Goal: Check status

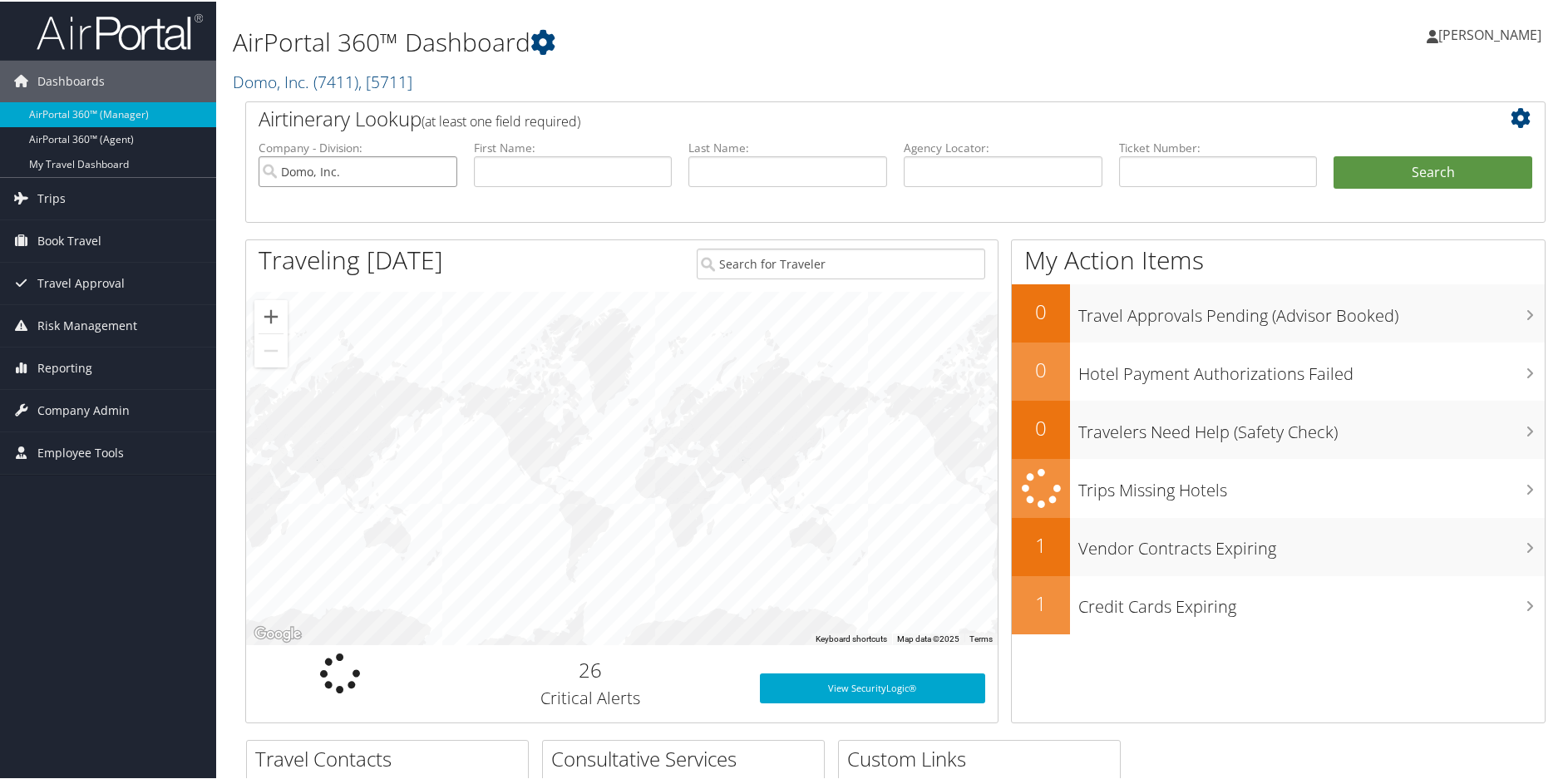
drag, startPoint x: 406, startPoint y: 182, endPoint x: 429, endPoint y: 179, distance: 23.2
click at [406, 181] on input "Domo, Inc." at bounding box center [358, 170] width 199 height 31
click at [446, 172] on input "search" at bounding box center [358, 170] width 199 height 31
click at [361, 170] on input "search" at bounding box center [358, 170] width 199 height 31
click at [573, 168] on input "text" at bounding box center [573, 170] width 199 height 31
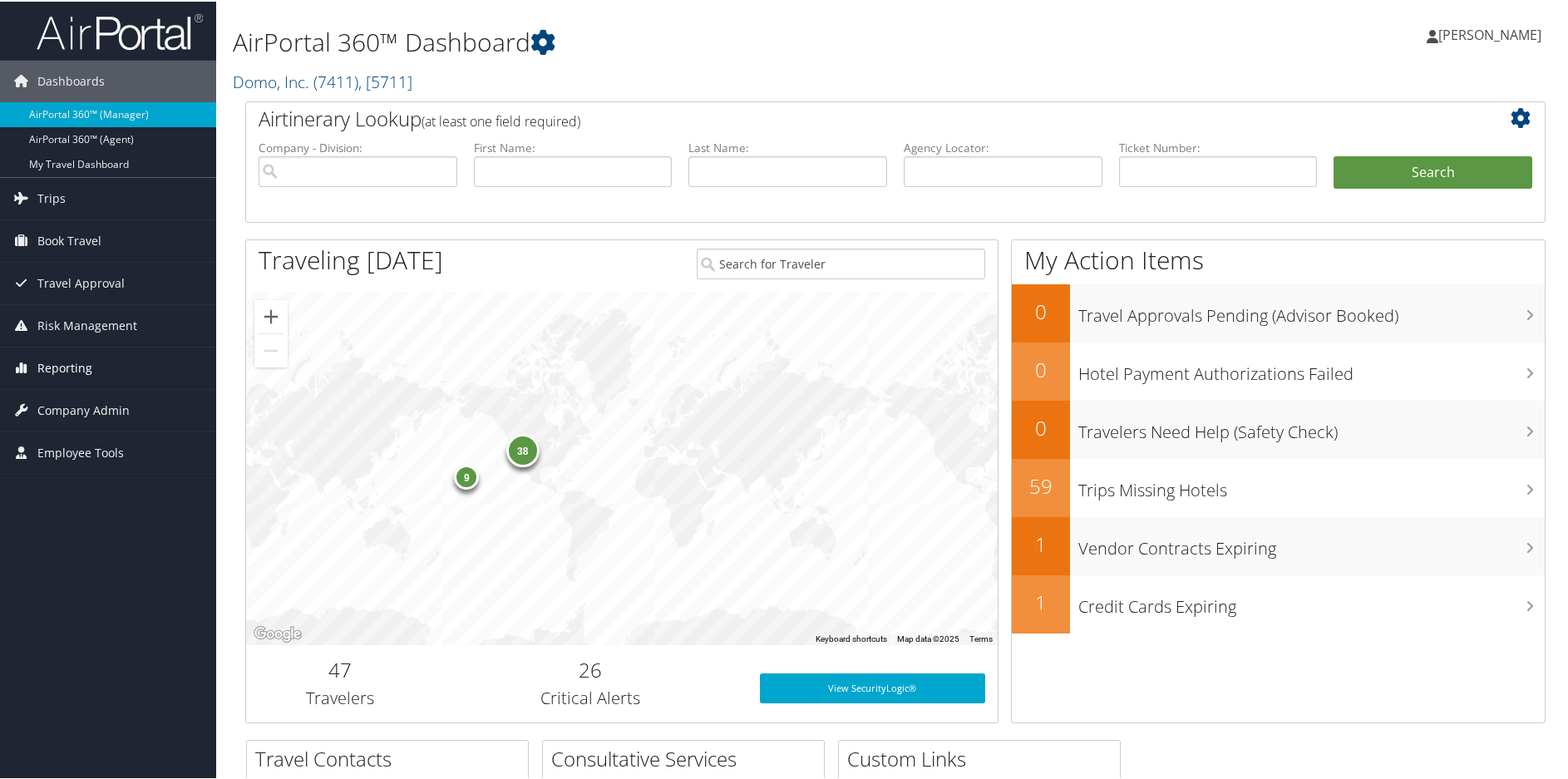
click at [71, 358] on span "Reporting" at bounding box center [65, 367] width 55 height 42
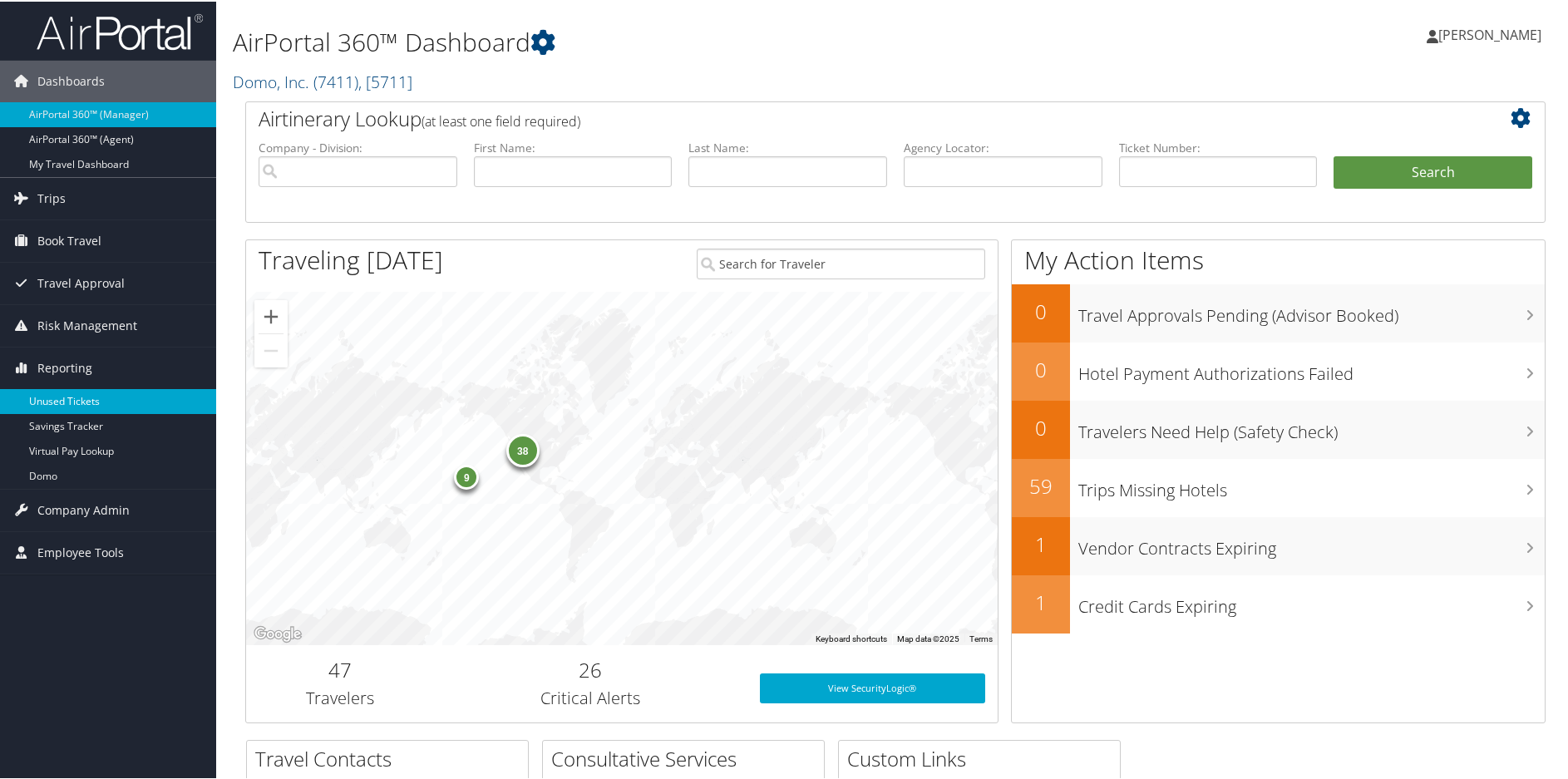
click at [49, 395] on link "Unused Tickets" at bounding box center [108, 400] width 216 height 25
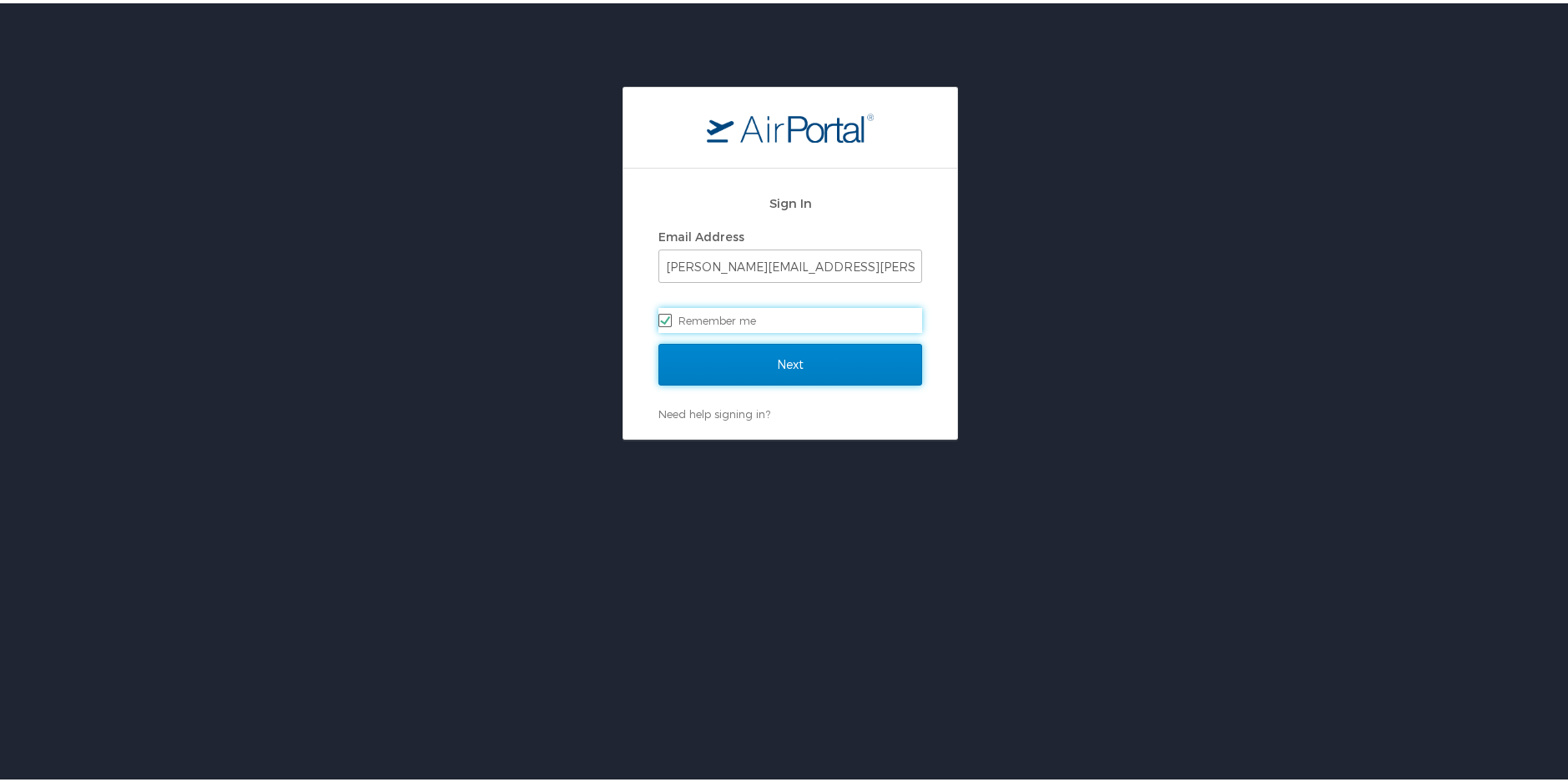
click at [788, 356] on input "Next" at bounding box center [790, 361] width 264 height 42
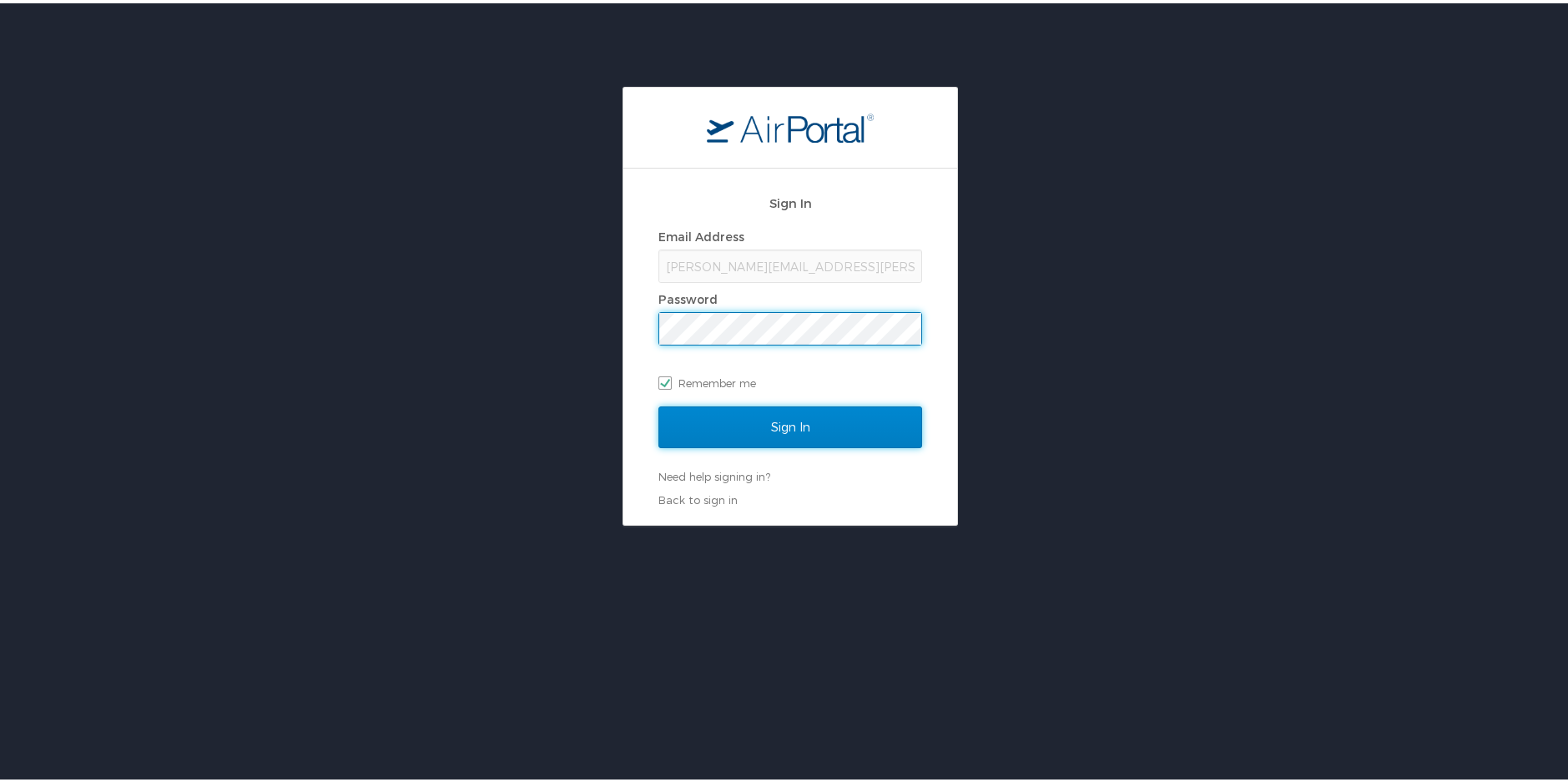
click at [783, 416] on input "Sign In" at bounding box center [790, 423] width 264 height 42
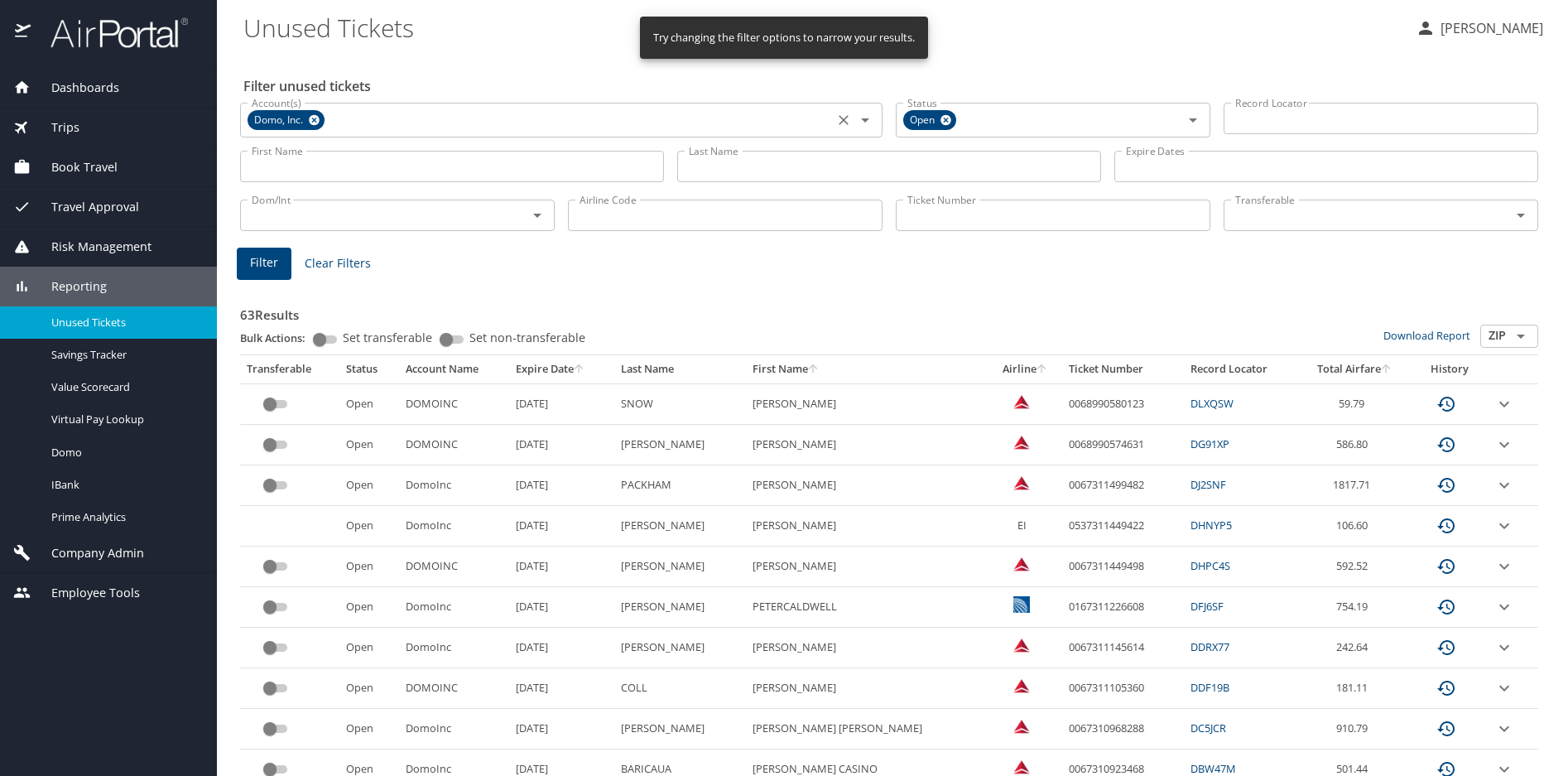
click at [317, 122] on icon at bounding box center [314, 120] width 11 height 11
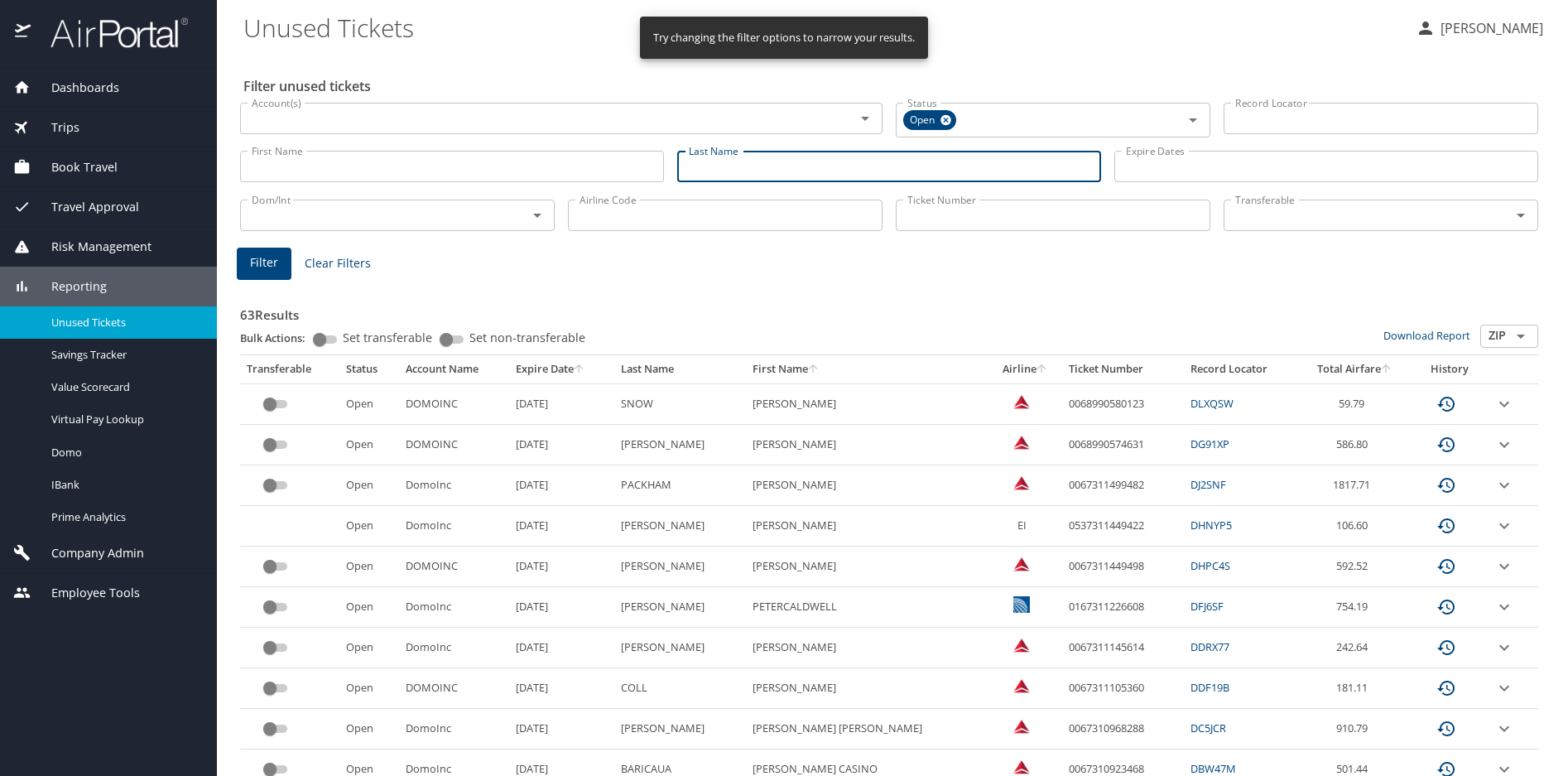
click at [728, 172] on input "Last Name" at bounding box center [889, 166] width 424 height 31
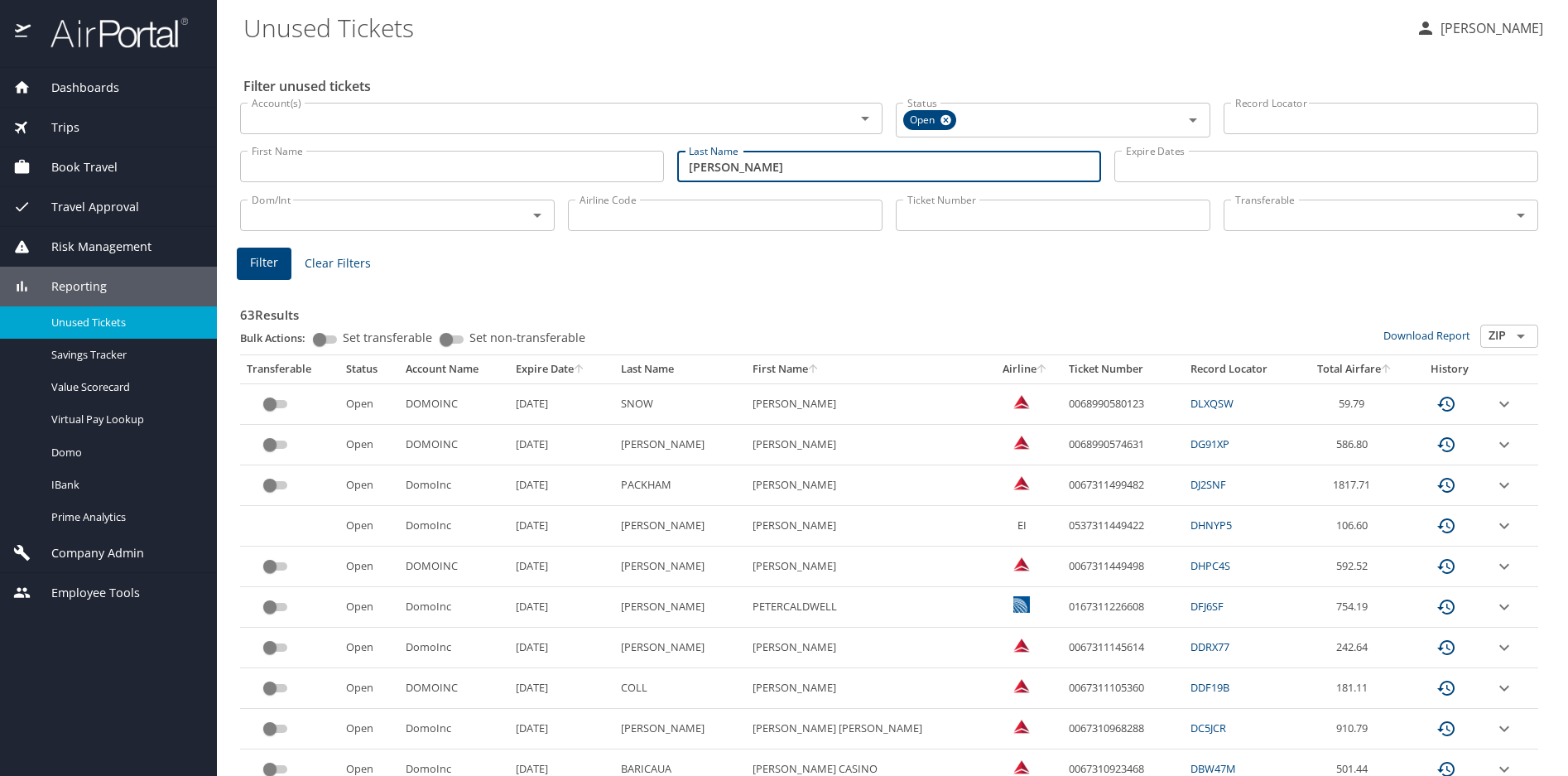
type input "Rosenbaum"
click at [649, 224] on input "Airline Code" at bounding box center [725, 215] width 314 height 31
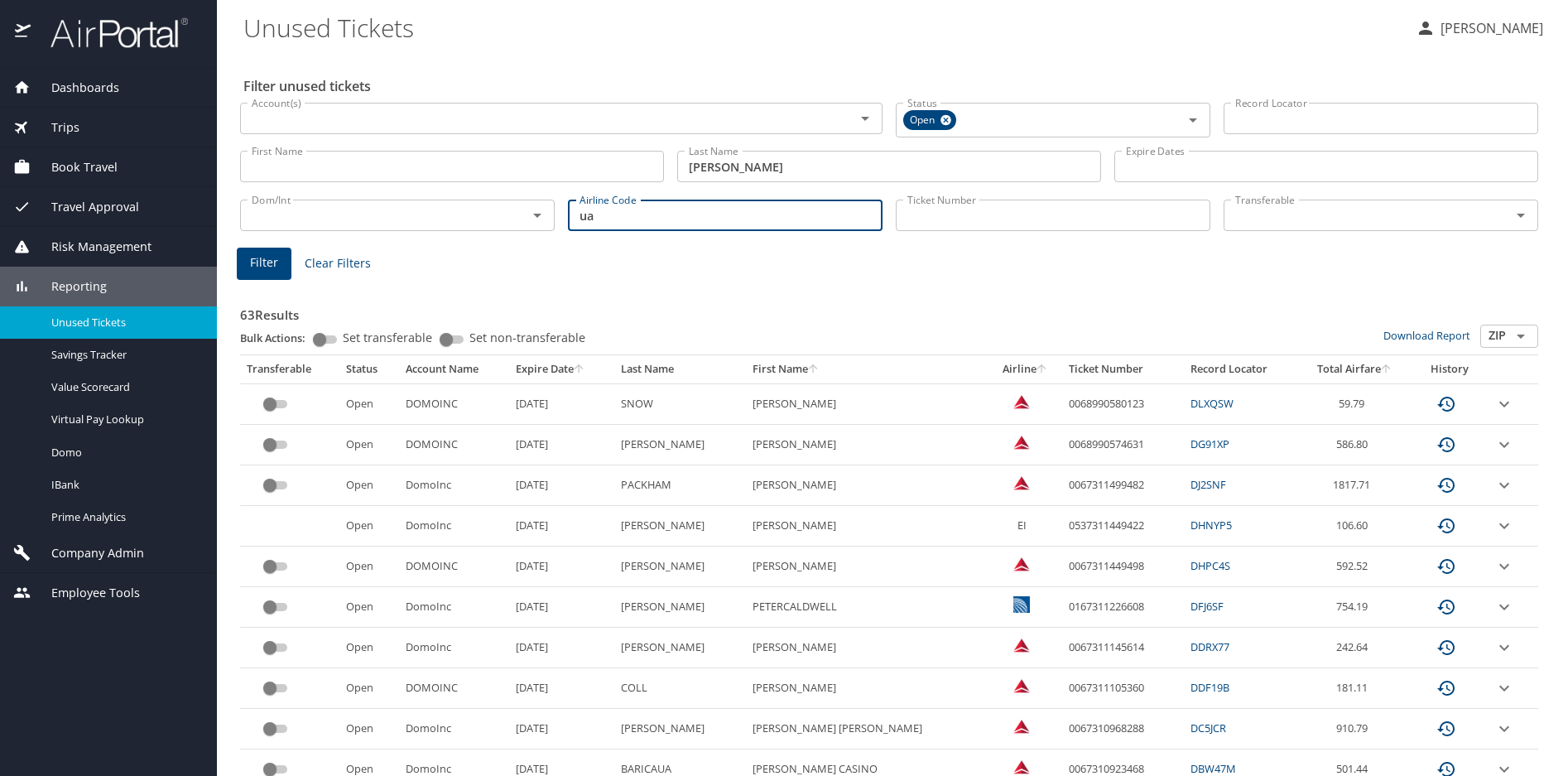
type input "ua"
click at [258, 265] on span "Filter" at bounding box center [263, 263] width 28 height 20
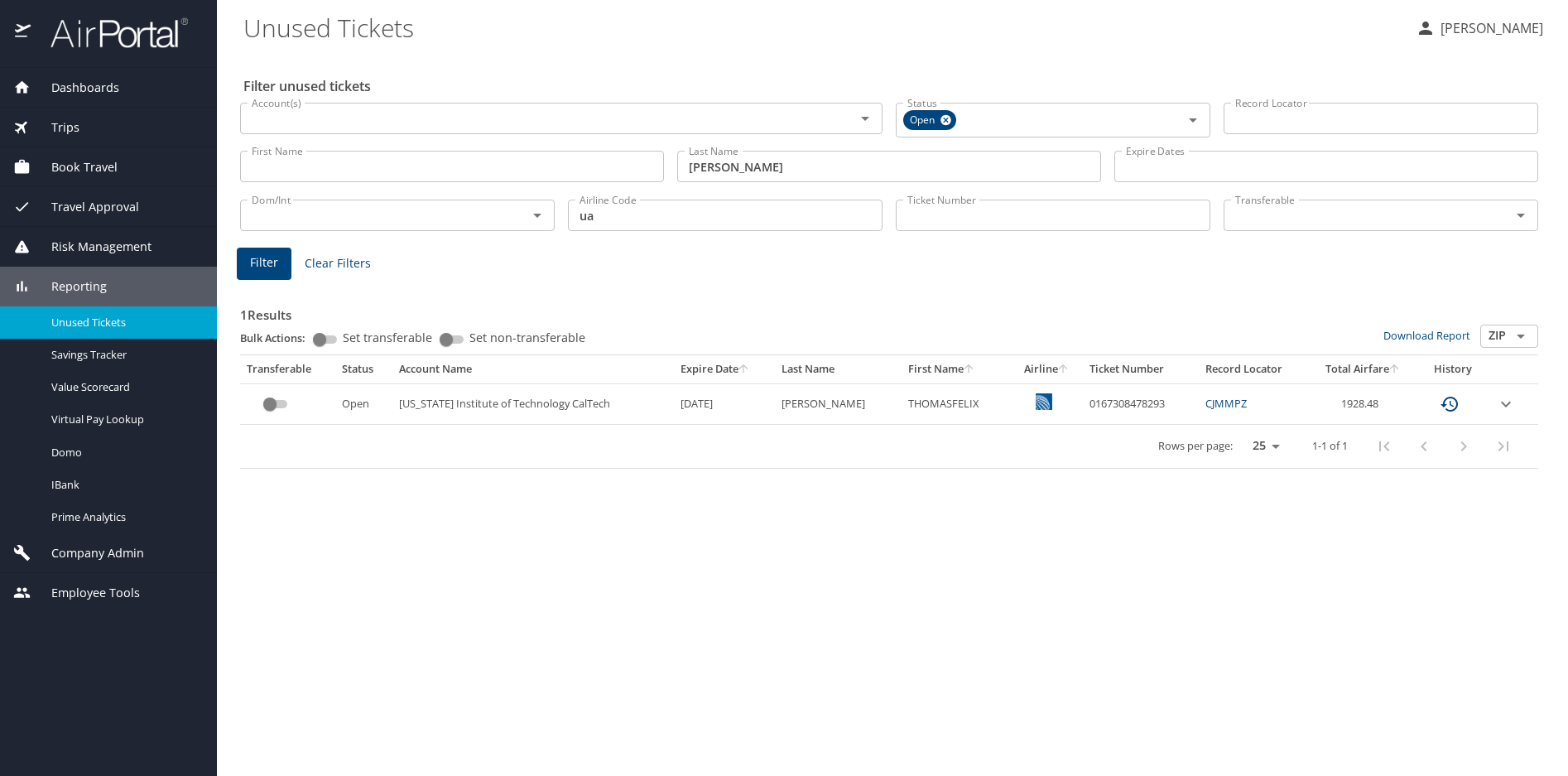
click at [871, 587] on div "Filter unused tickets Account(s) Account(s) Status Open Status Record Locator R…" at bounding box center [892, 414] width 1298 height 723
drag, startPoint x: 1383, startPoint y: 406, endPoint x: 1328, endPoint y: 409, distance: 55.1
click at [1328, 409] on td "1928.48" at bounding box center [1362, 404] width 108 height 41
copy td "1928.48"
drag, startPoint x: 422, startPoint y: 563, endPoint x: 25, endPoint y: 512, distance: 400.3
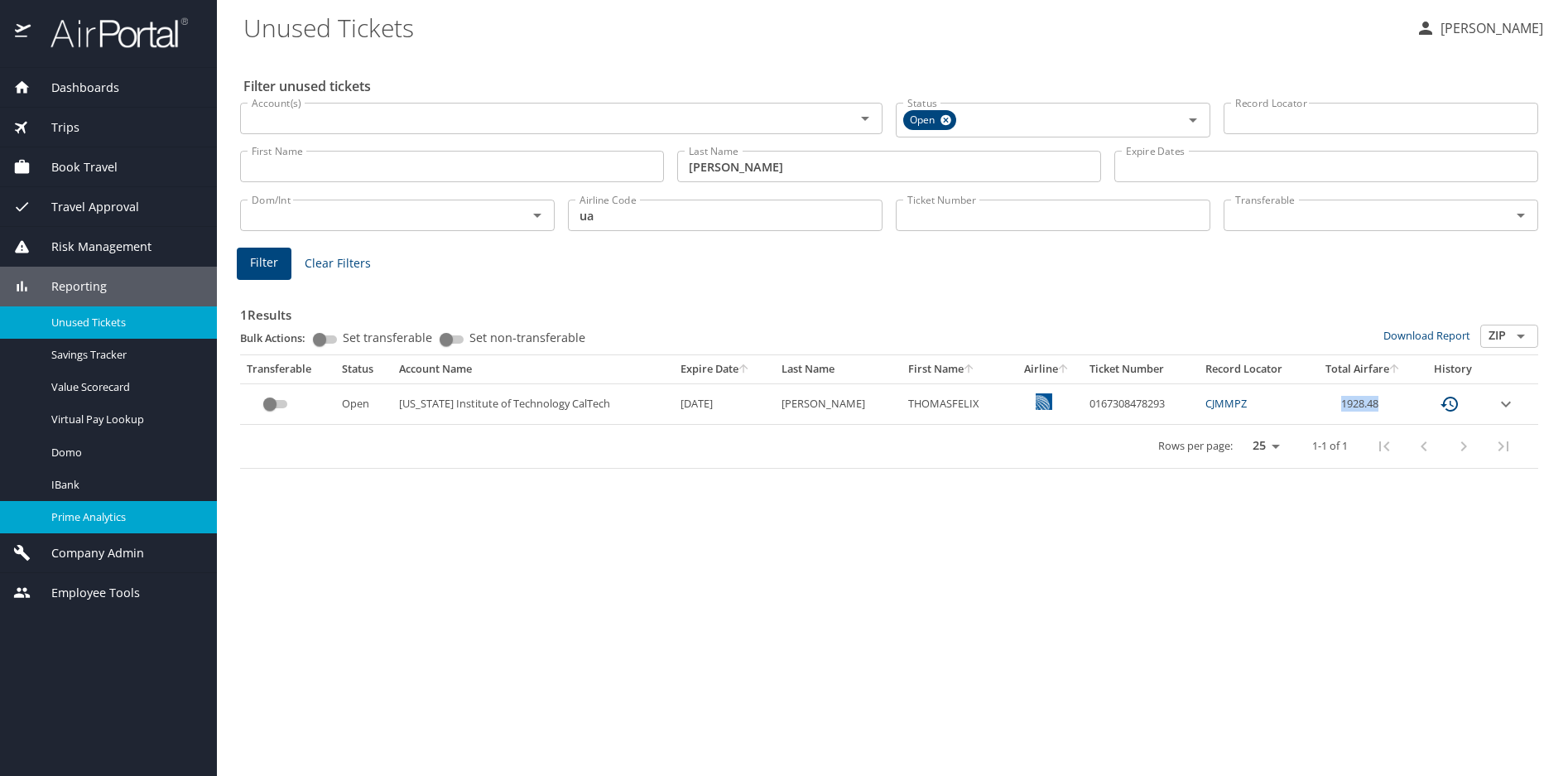
click at [422, 563] on div "Filter unused tickets Account(s) Account(s) Status Open Status Record Locator R…" at bounding box center [892, 414] width 1298 height 723
